Goal: Task Accomplishment & Management: Manage account settings

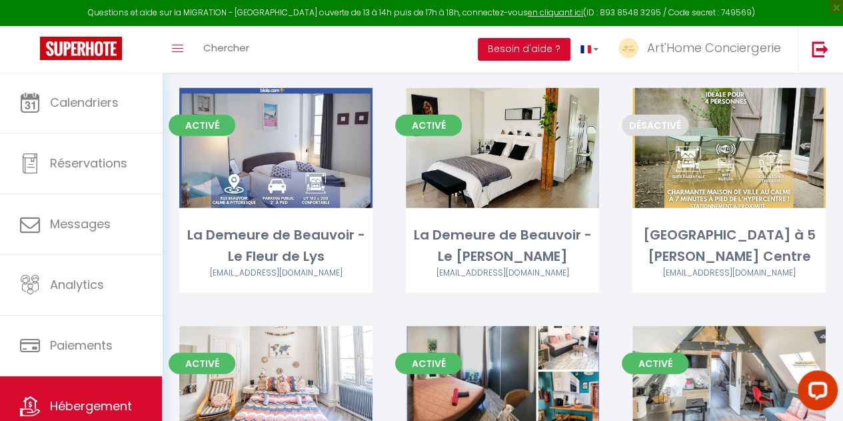
scroll to position [1616, 0]
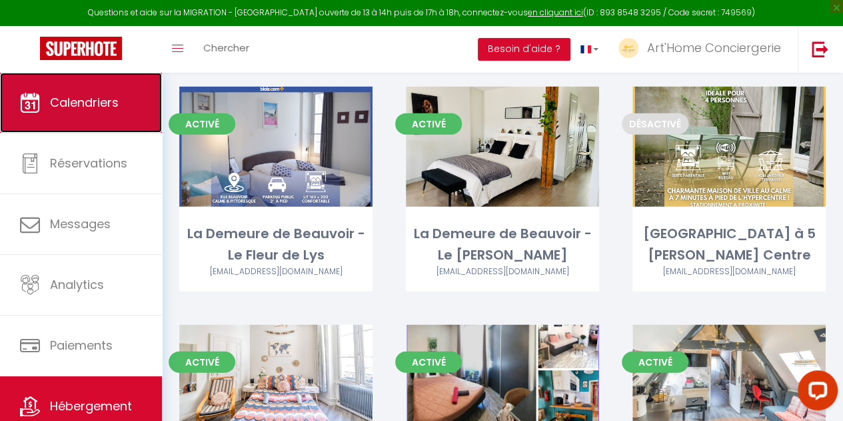
click at [101, 95] on span "Calendriers" at bounding box center [84, 102] width 69 height 17
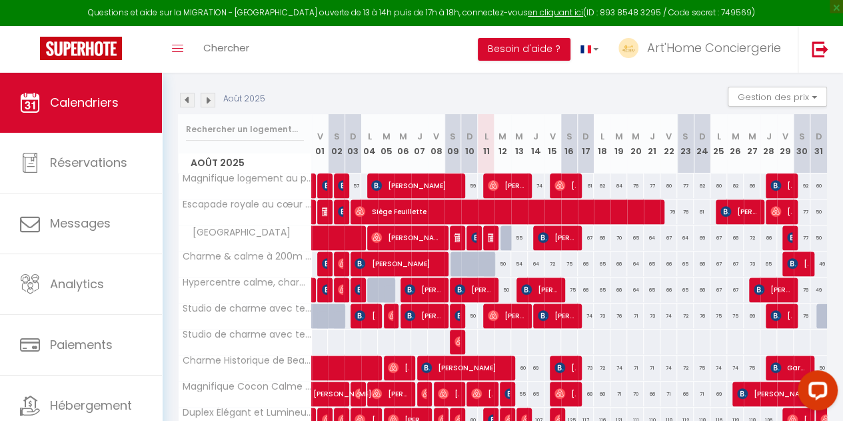
scroll to position [237, 0]
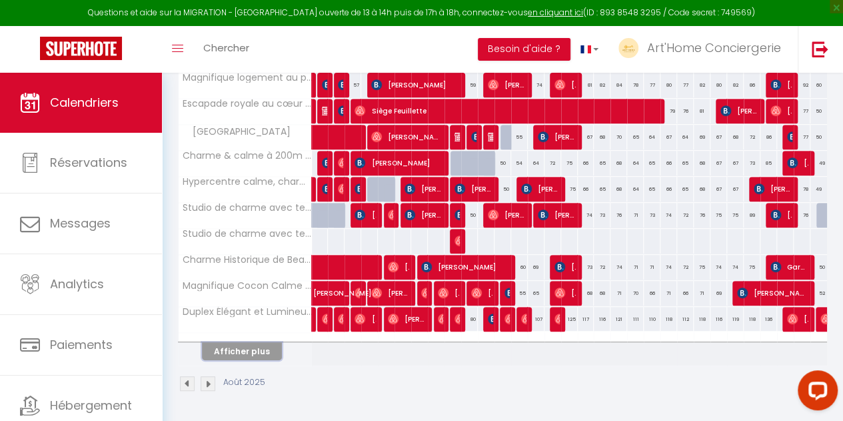
click at [260, 342] on button "Afficher plus" at bounding box center [242, 351] width 80 height 18
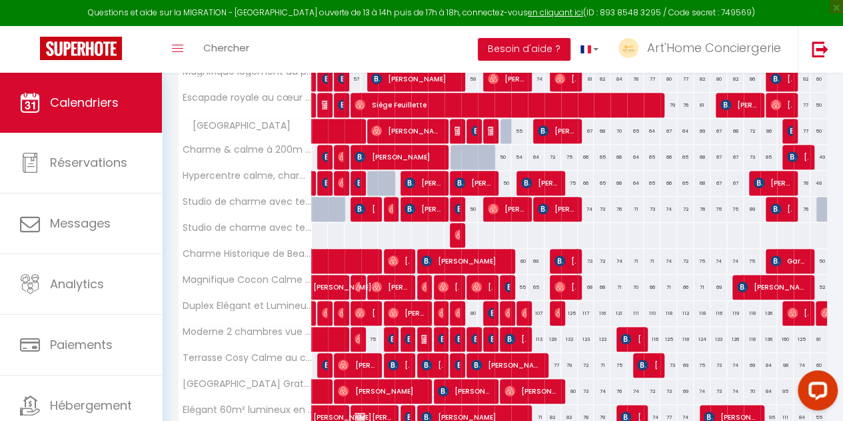
scroll to position [495, 0]
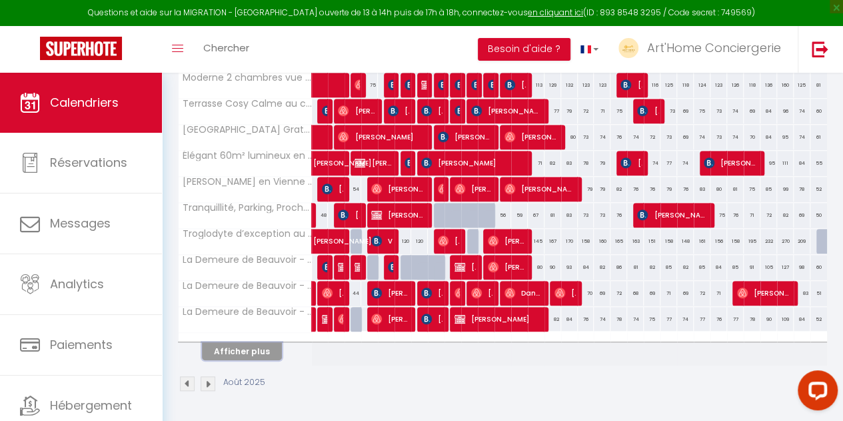
click at [259, 342] on button "Afficher plus" at bounding box center [242, 351] width 80 height 18
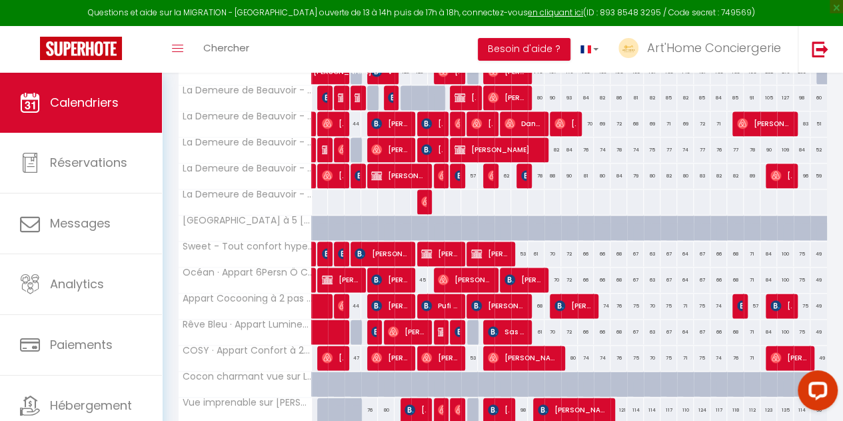
scroll to position [752, 0]
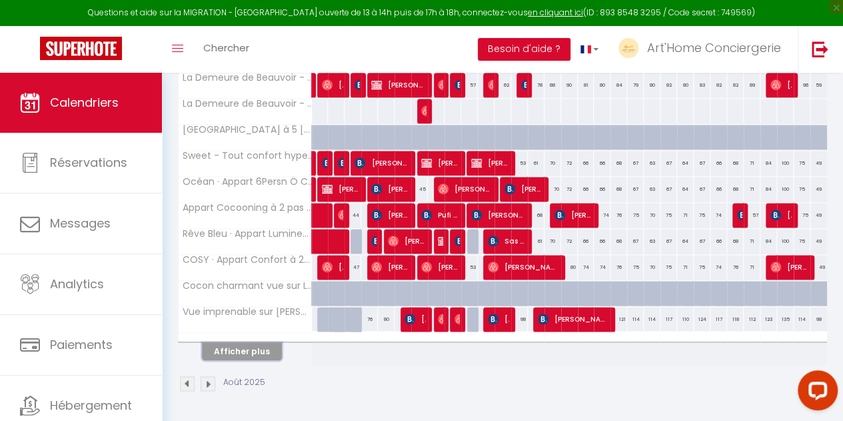
click at [261, 345] on button "Afficher plus" at bounding box center [242, 351] width 80 height 18
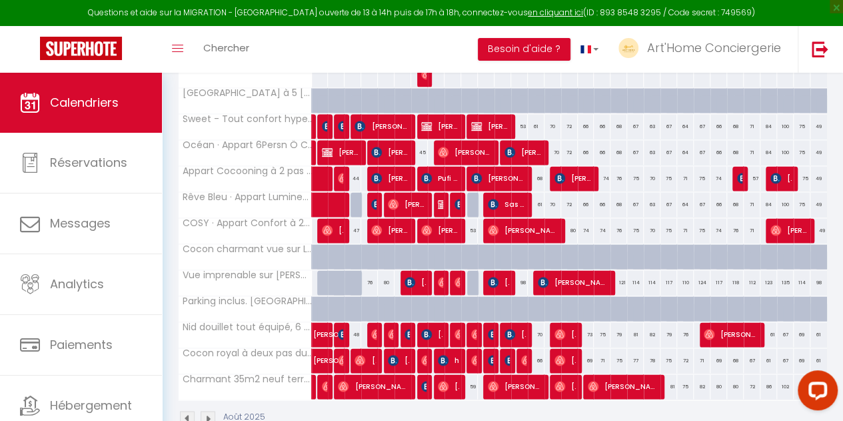
scroll to position [824, 0]
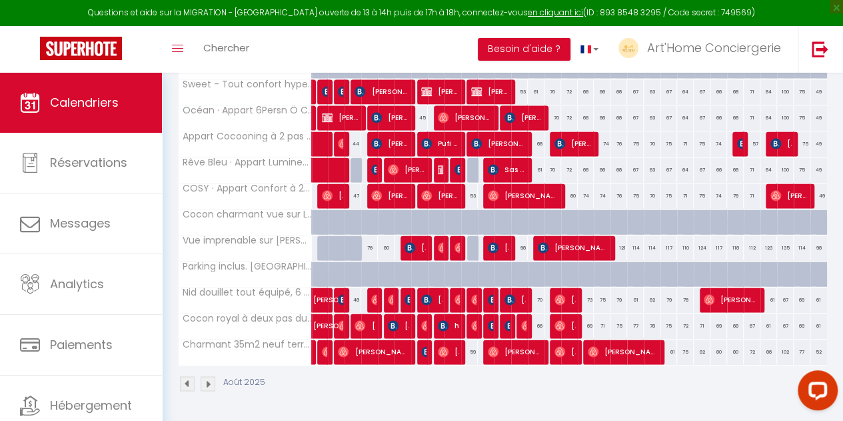
click at [190, 376] on img at bounding box center [187, 383] width 15 height 15
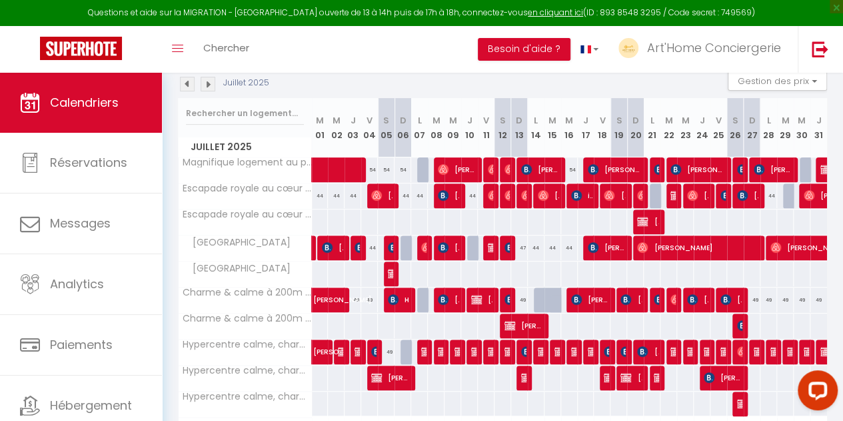
scroll to position [237, 0]
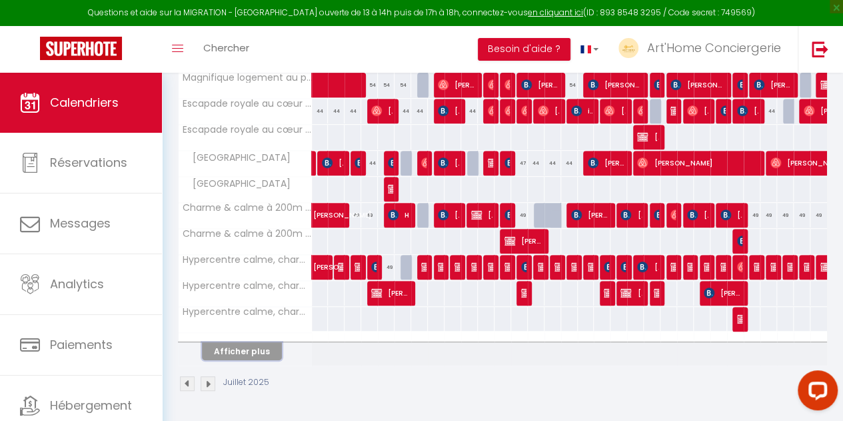
click at [257, 342] on button "Afficher plus" at bounding box center [242, 351] width 80 height 18
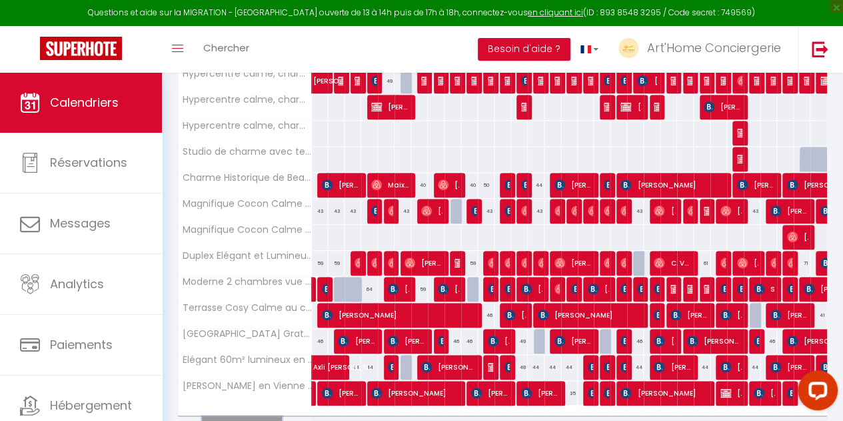
scroll to position [495, 0]
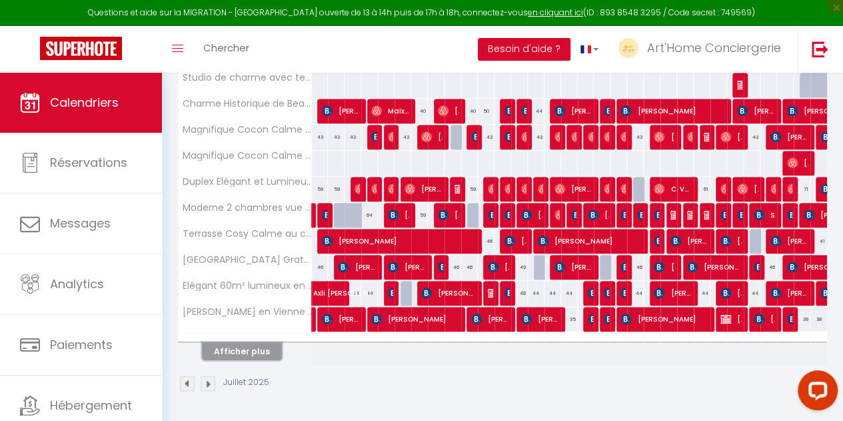
click at [265, 343] on button "Afficher plus" at bounding box center [242, 351] width 80 height 18
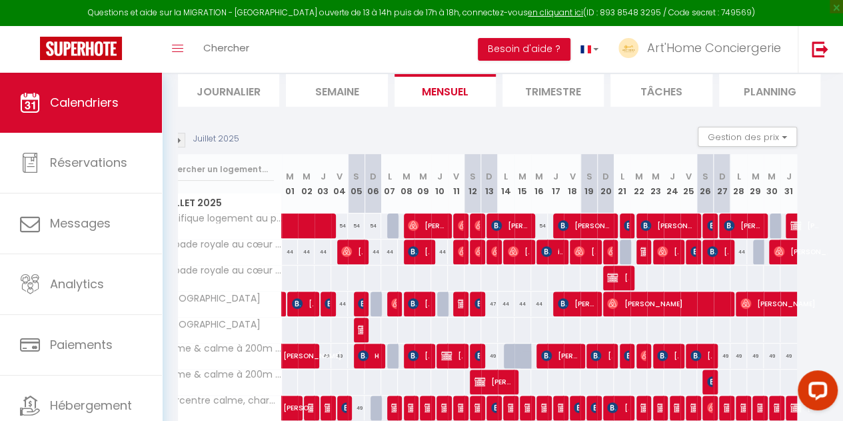
scroll to position [0, 0]
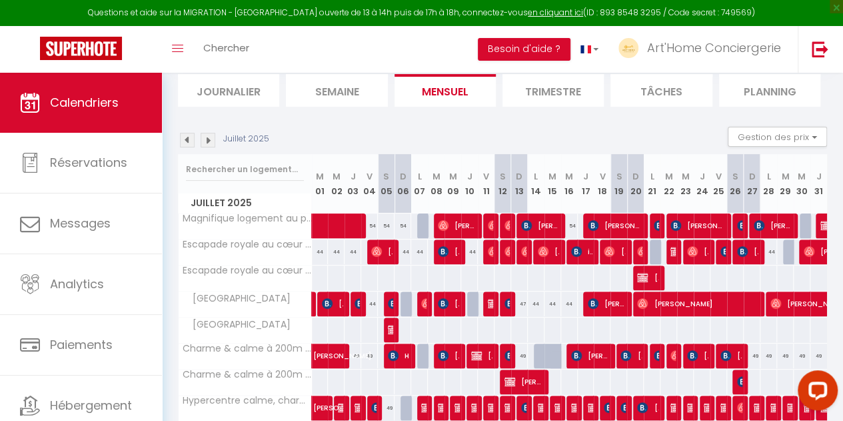
click at [187, 139] on img at bounding box center [187, 140] width 15 height 15
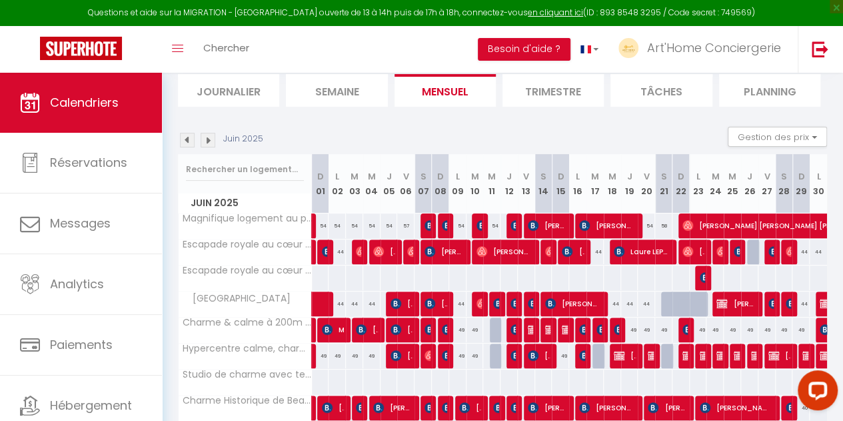
scroll to position [237, 0]
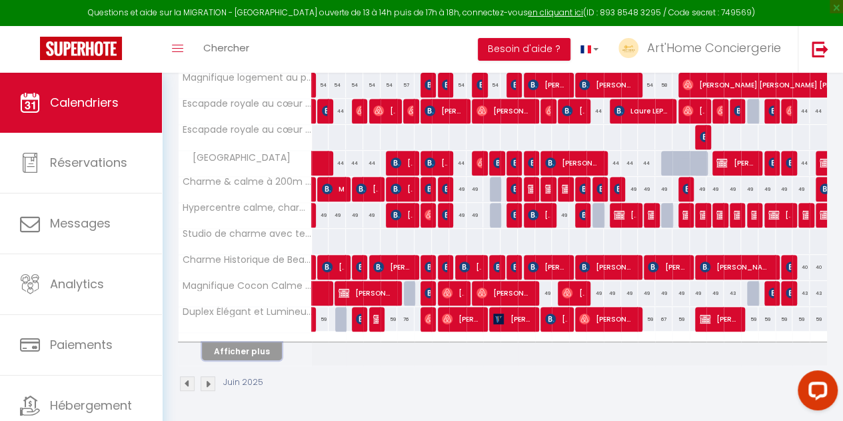
click at [251, 342] on button "Afficher plus" at bounding box center [242, 351] width 80 height 18
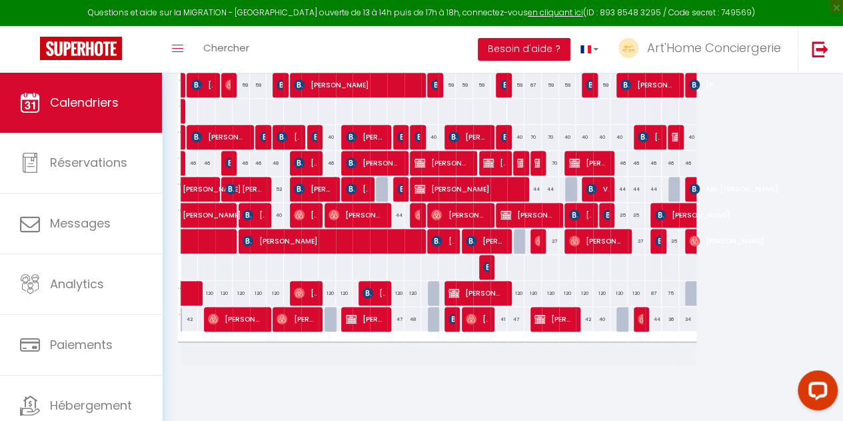
scroll to position [0, 0]
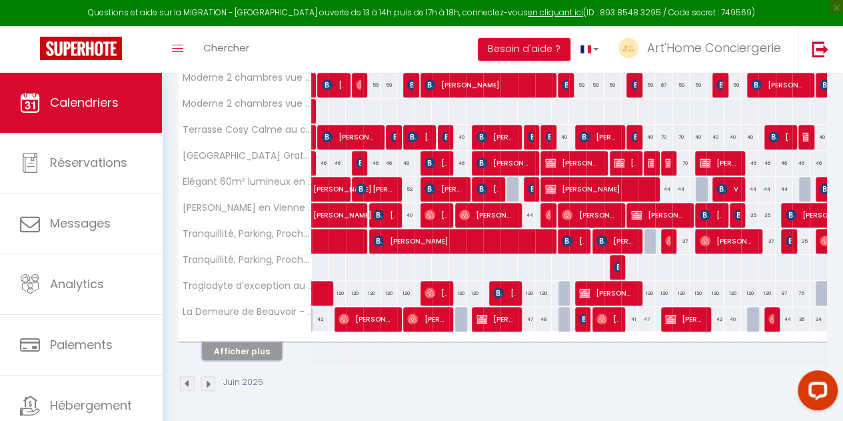
click at [231, 342] on button "Afficher plus" at bounding box center [242, 351] width 80 height 18
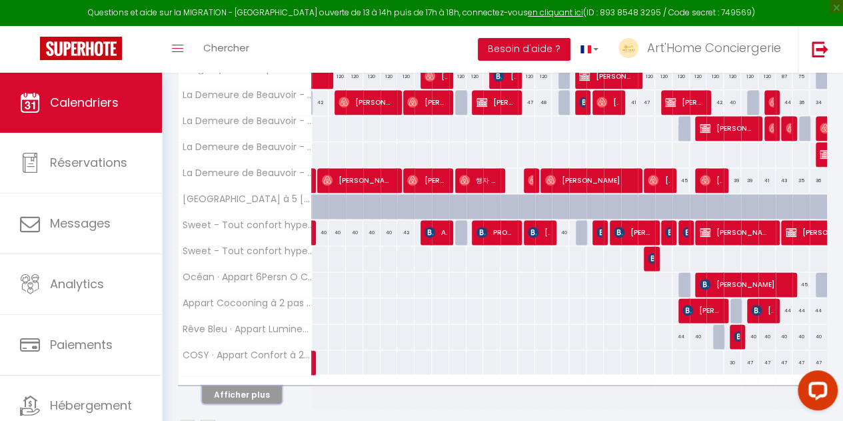
scroll to position [752, 0]
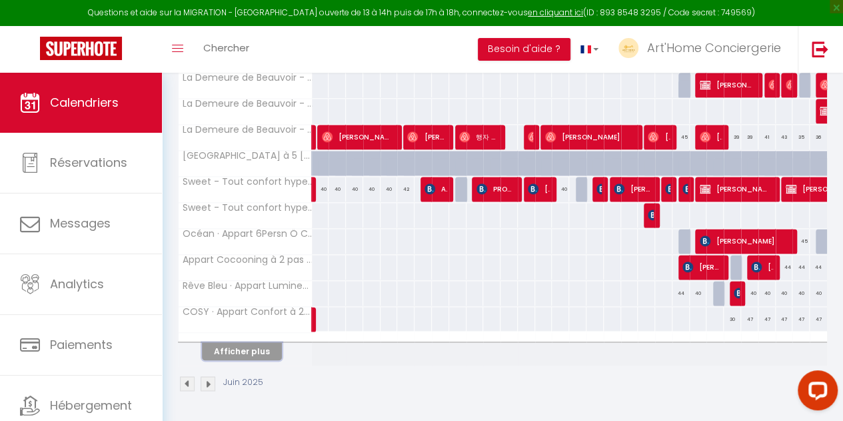
click at [241, 347] on button "Afficher plus" at bounding box center [242, 351] width 80 height 18
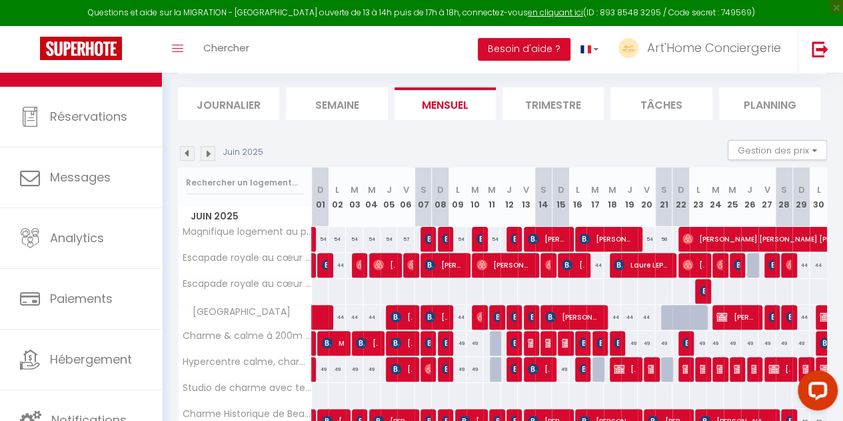
scroll to position [0, 0]
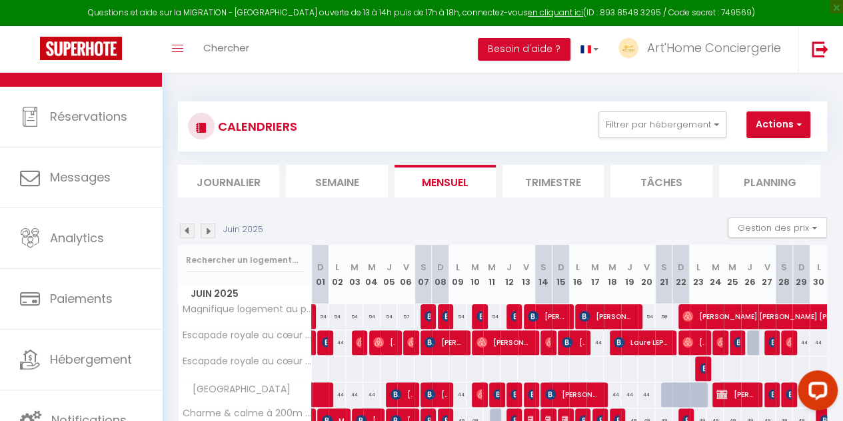
click at [208, 235] on img at bounding box center [208, 230] width 15 height 15
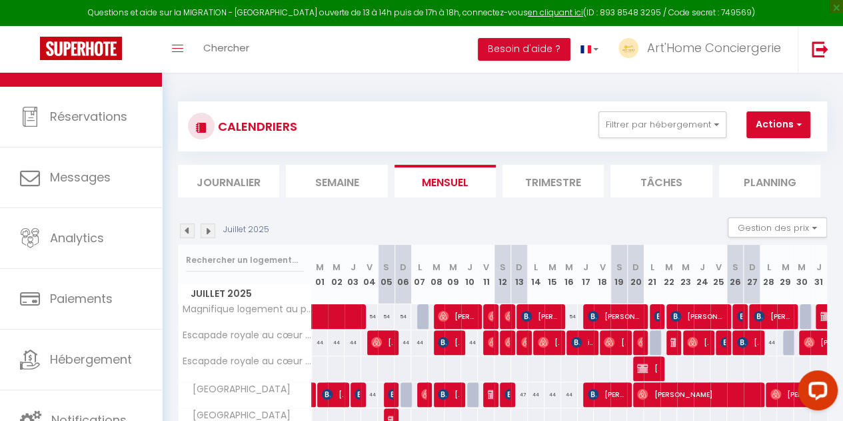
scroll to position [73, 0]
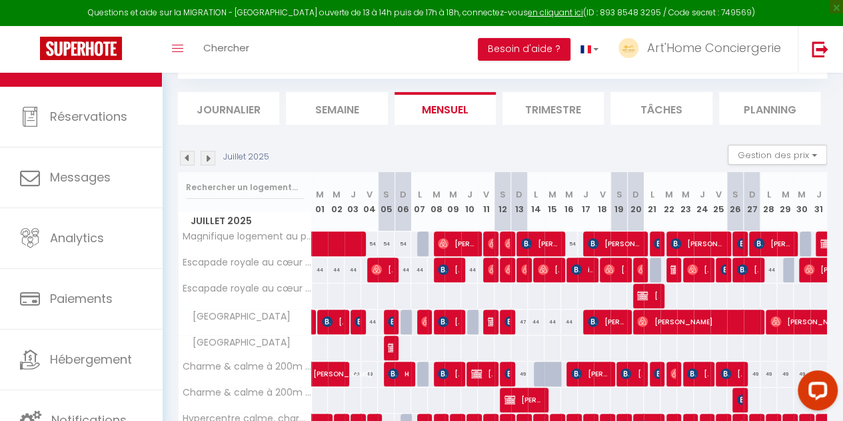
click at [210, 155] on img at bounding box center [208, 158] width 15 height 15
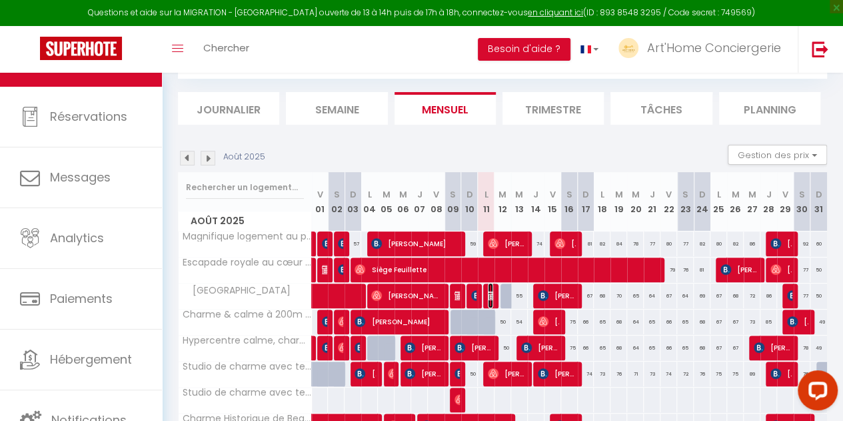
click at [488, 297] on img at bounding box center [493, 295] width 11 height 11
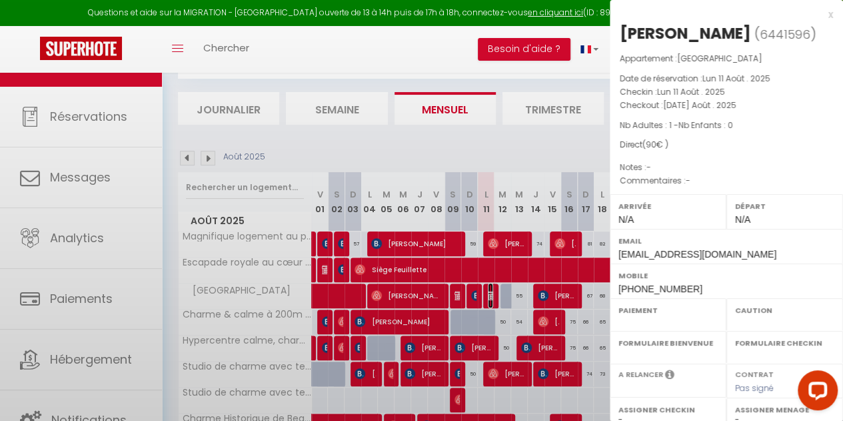
select select "OK"
select select "KO"
select select "0"
select select "1"
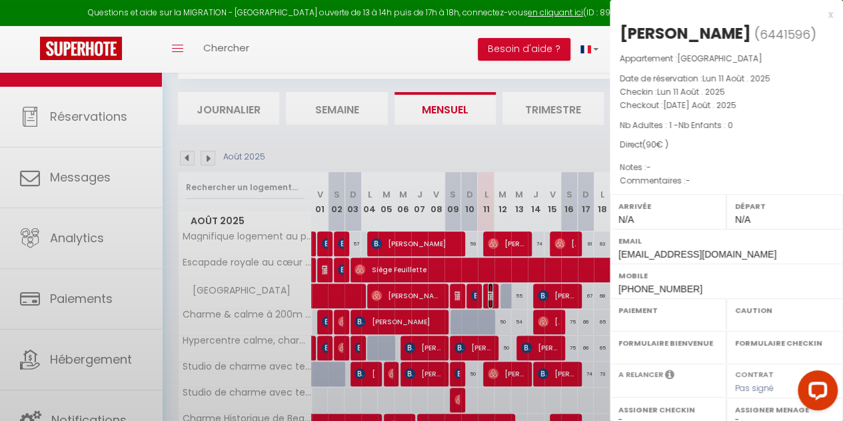
select select
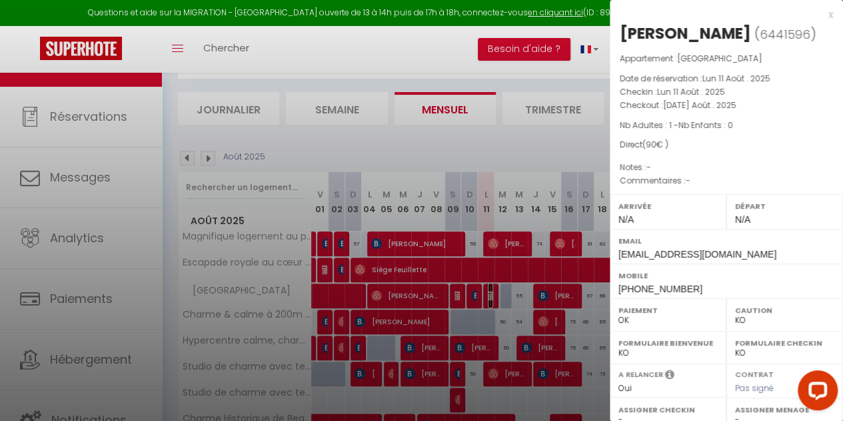
scroll to position [197, 0]
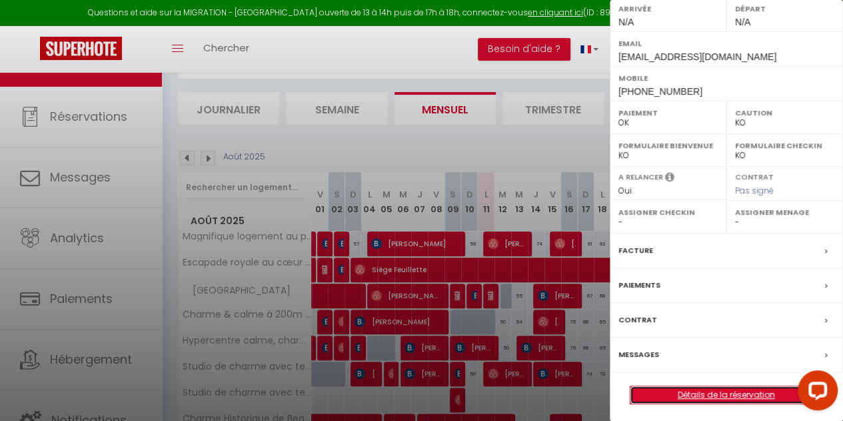
click at [727, 389] on link "Détails de la réservation" at bounding box center [727, 394] width 192 height 17
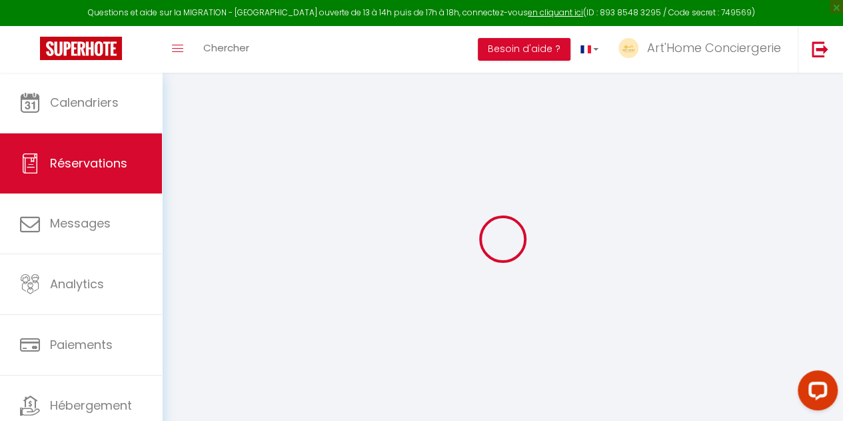
select select "cancelled"
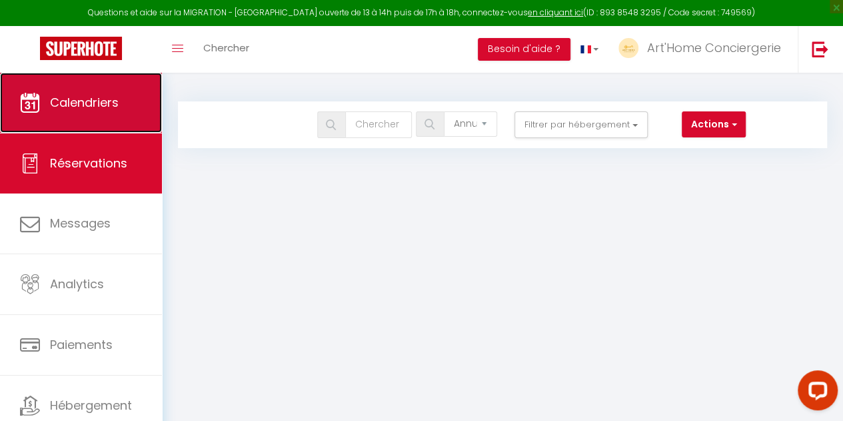
click at [109, 107] on span "Calendriers" at bounding box center [84, 102] width 69 height 17
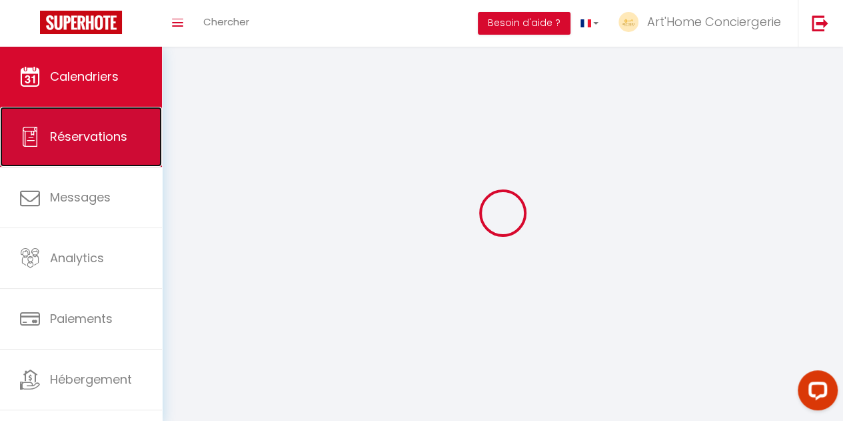
click at [102, 146] on link "Réservations" at bounding box center [81, 137] width 162 height 60
